Goal: Check status: Check status

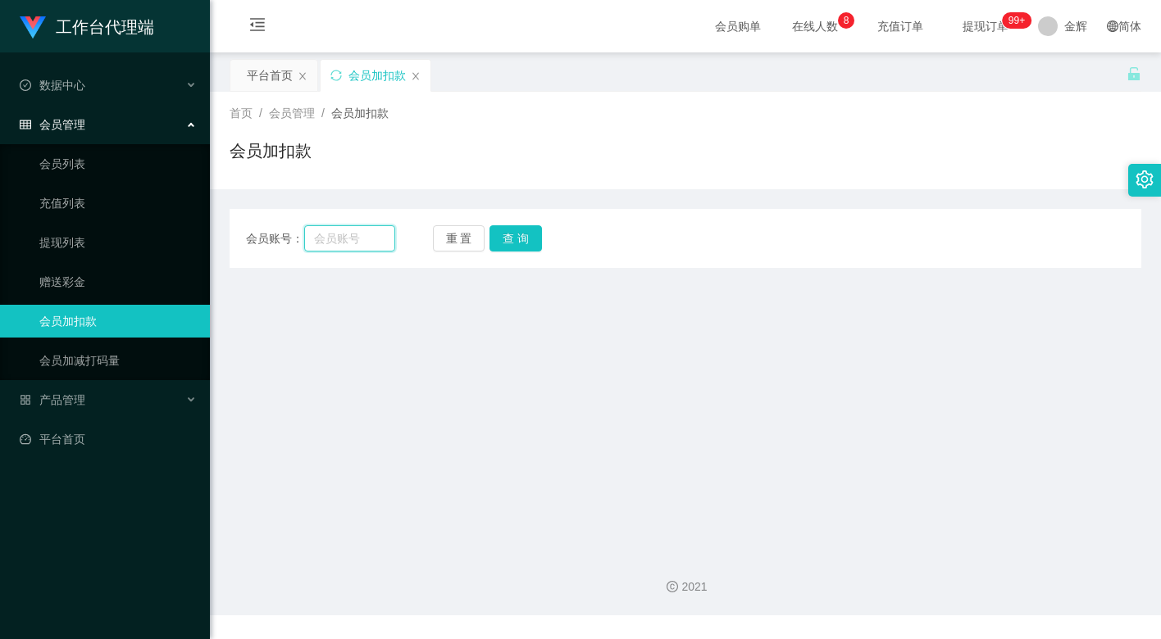
click at [334, 229] on input "text" at bounding box center [349, 238] width 91 height 26
paste input "JWJ359258"
type input "JWJ359258"
drag, startPoint x: 504, startPoint y: 244, endPoint x: 504, endPoint y: 253, distance: 9.0
click at [504, 244] on button "查 询" at bounding box center [515, 238] width 52 height 26
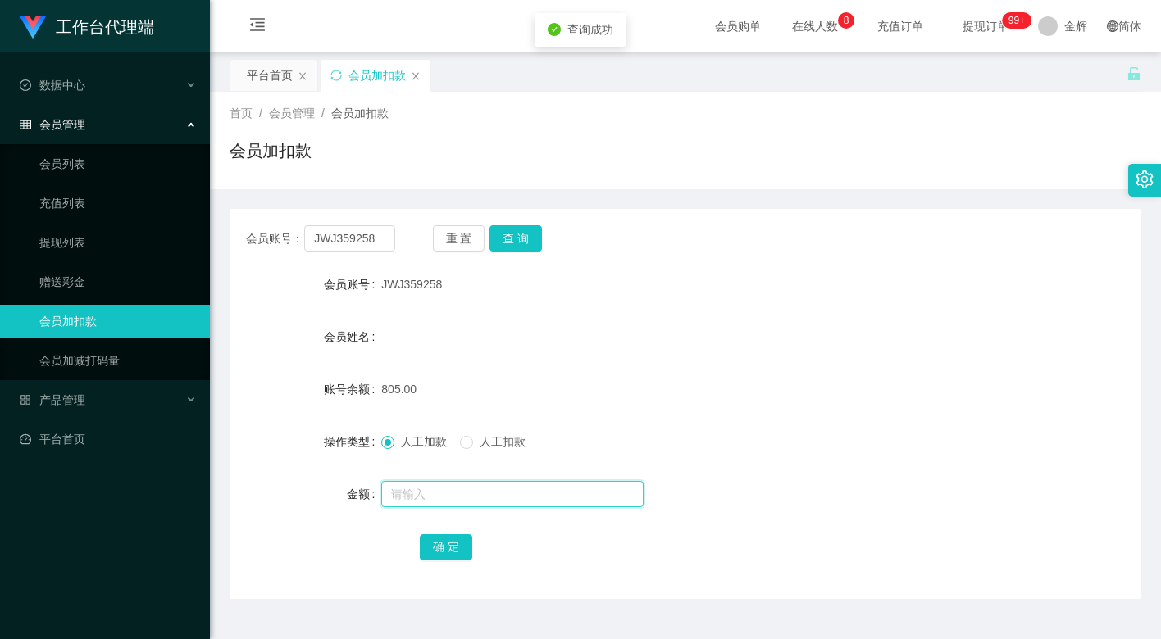
click at [408, 489] on input "text" at bounding box center [512, 494] width 262 height 26
type input "15"
click at [441, 539] on button "确 定" at bounding box center [446, 547] width 52 height 26
drag, startPoint x: 670, startPoint y: 339, endPoint x: 679, endPoint y: 332, distance: 12.3
click at [671, 338] on div "会员姓名" at bounding box center [684, 336] width 911 height 33
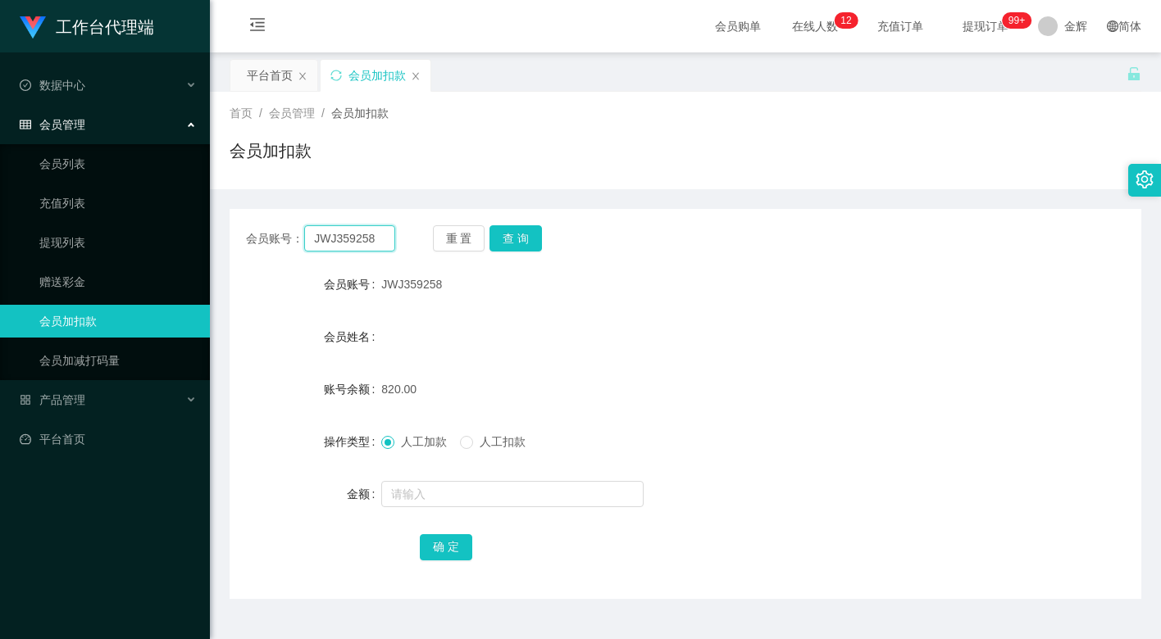
click at [360, 239] on input "JWJ359258" at bounding box center [349, 238] width 91 height 26
paste input "Nicole25"
type input "Nicole25"
click at [500, 237] on button "查 询" at bounding box center [515, 238] width 52 height 26
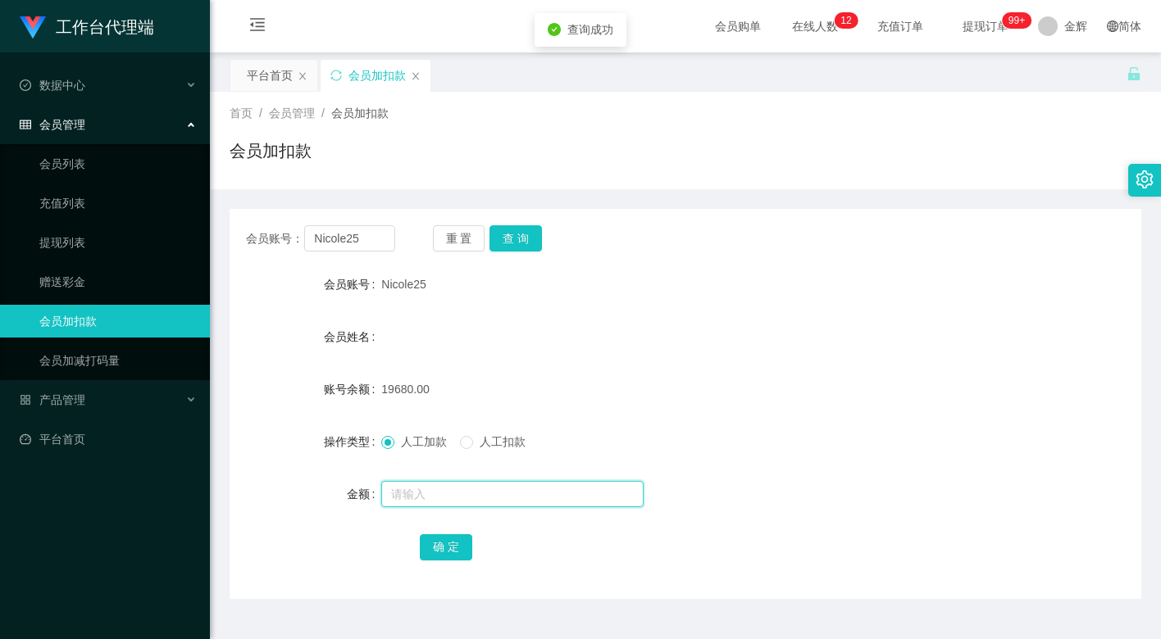
click at [408, 493] on input "text" at bounding box center [512, 494] width 262 height 26
type input "15"
click at [434, 541] on button "确 定" at bounding box center [446, 547] width 52 height 26
click at [377, 249] on input "Nicole25" at bounding box center [349, 238] width 91 height 26
click at [377, 242] on input "Nicole25" at bounding box center [349, 238] width 91 height 26
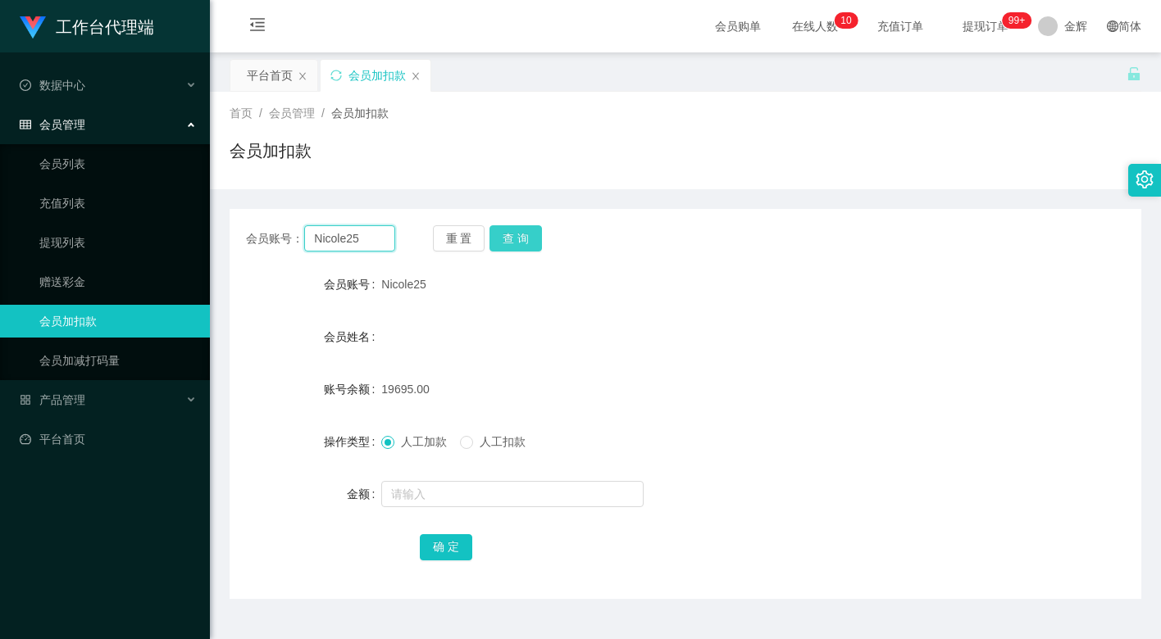
paste input "omnom123"
type input "omnom123"
drag, startPoint x: 500, startPoint y: 239, endPoint x: 502, endPoint y: 249, distance: 10.8
click at [500, 239] on button "查 询" at bounding box center [515, 238] width 52 height 26
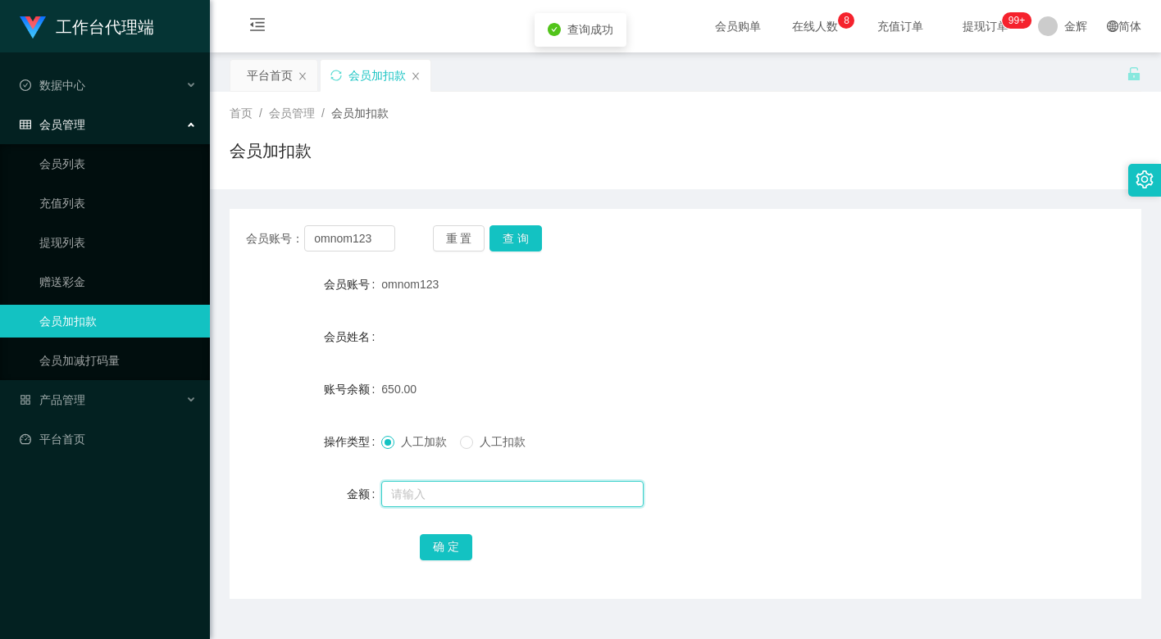
click at [423, 488] on input "text" at bounding box center [512, 494] width 262 height 26
type input "15"
drag, startPoint x: 433, startPoint y: 546, endPoint x: 452, endPoint y: 534, distance: 22.8
click at [433, 546] on button "确 定" at bounding box center [446, 547] width 52 height 26
drag, startPoint x: 661, startPoint y: 360, endPoint x: 676, endPoint y: 348, distance: 19.2
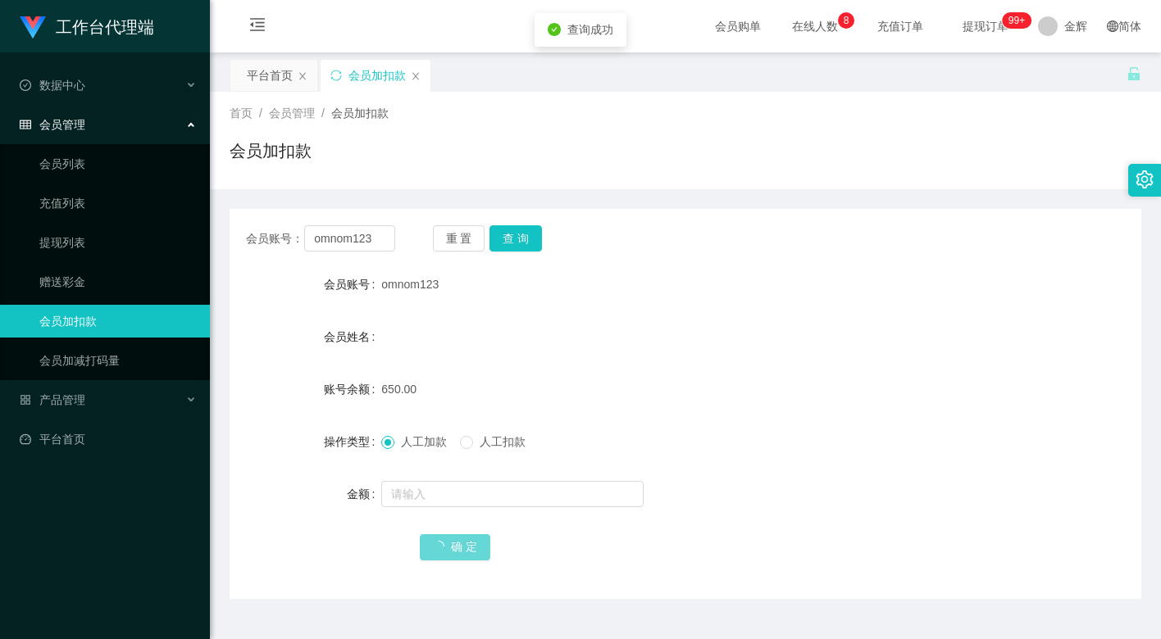
click at [665, 357] on form "会员账号 omnom123 会员姓名 账号余额 650.00 操作类型 人工加款 人工扣款 金额 确 定" at bounding box center [684, 415] width 911 height 295
drag, startPoint x: 369, startPoint y: 232, endPoint x: 394, endPoint y: 232, distance: 25.4
click at [369, 232] on input "omnom123" at bounding box center [349, 238] width 91 height 26
paste input "bingbong"
type input "bingbong"
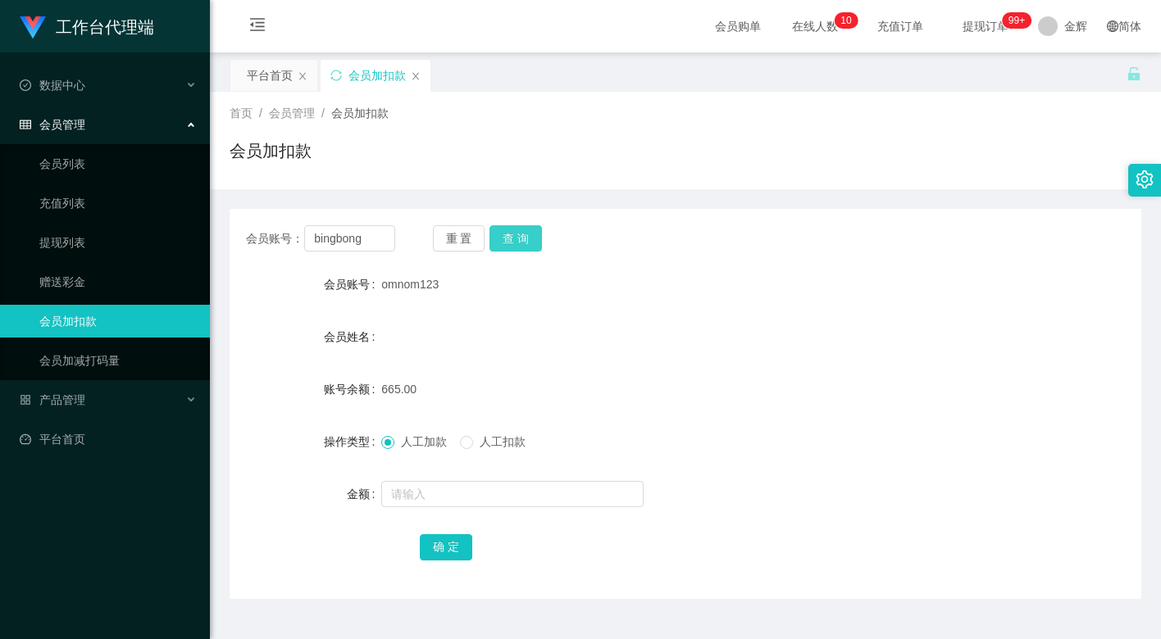
click at [512, 232] on button "查 询" at bounding box center [515, 238] width 52 height 26
click at [420, 493] on input "text" at bounding box center [512, 494] width 262 height 26
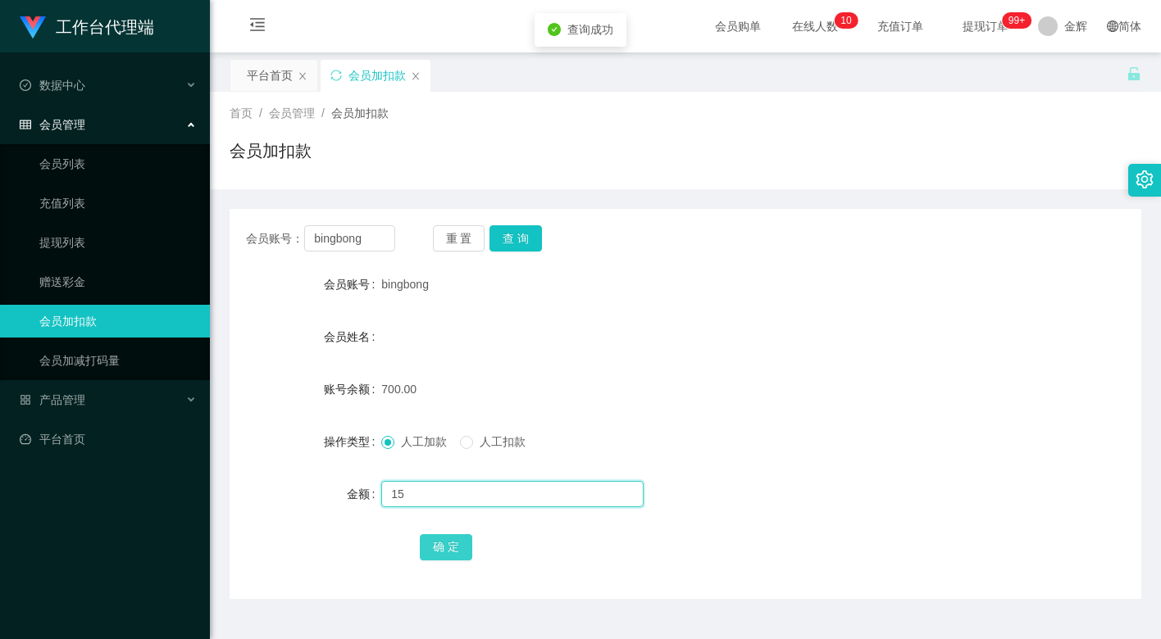
type input "15"
click at [438, 551] on button "确 定" at bounding box center [446, 547] width 52 height 26
click at [430, 497] on input "text" at bounding box center [512, 494] width 262 height 26
type input "15"
click at [426, 557] on button "确 定" at bounding box center [446, 547] width 52 height 26
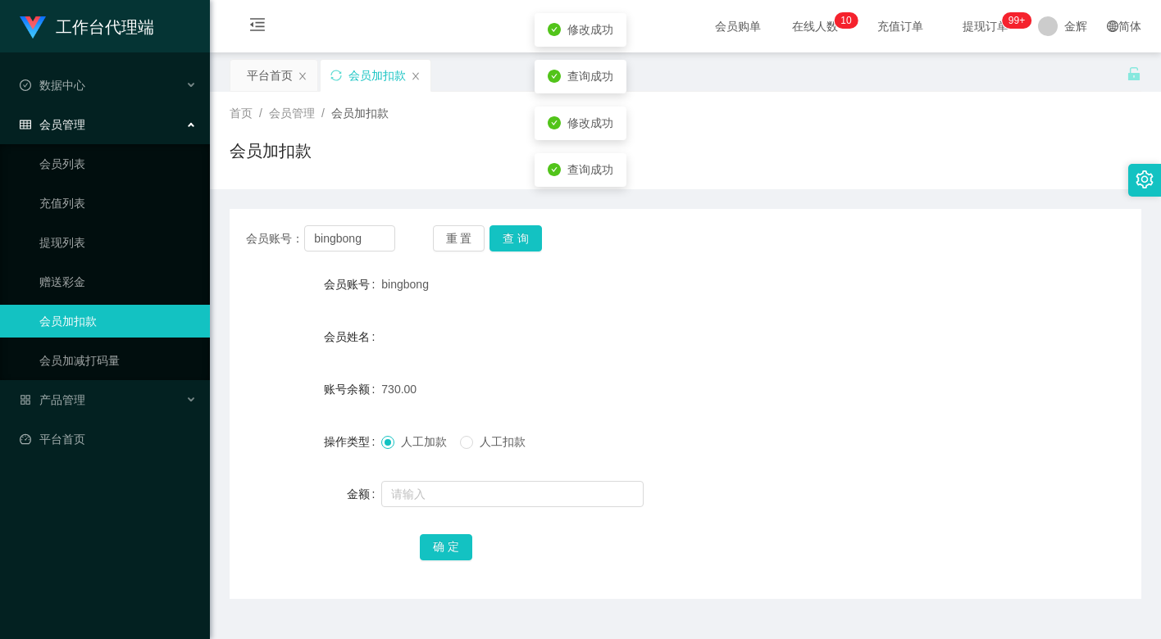
click at [645, 322] on div "会员姓名" at bounding box center [684, 336] width 911 height 33
